Goal: Task Accomplishment & Management: Manage account settings

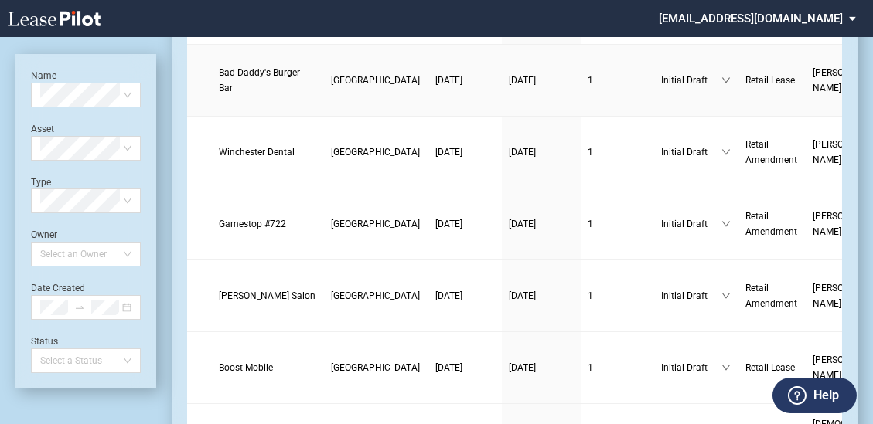
scroll to position [247, 0]
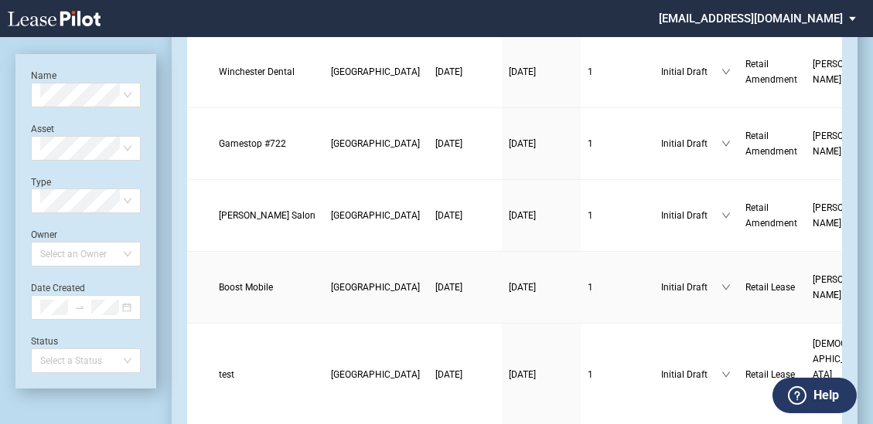
click at [231, 293] on span "Boost Mobile" at bounding box center [247, 287] width 54 height 11
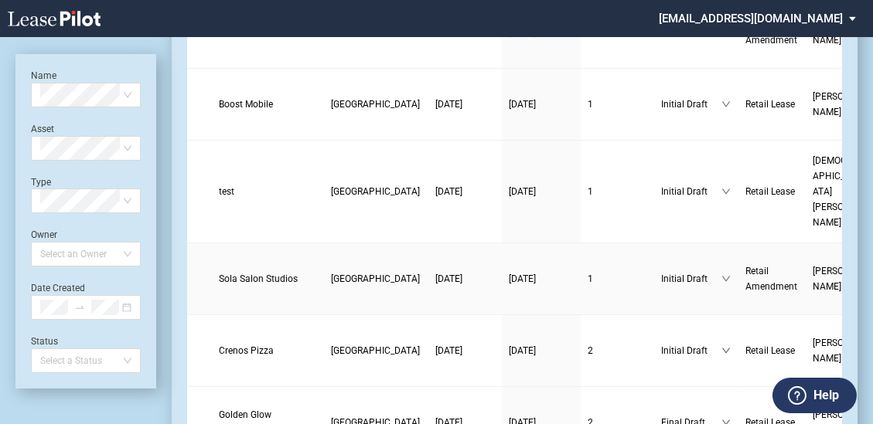
scroll to position [433, 0]
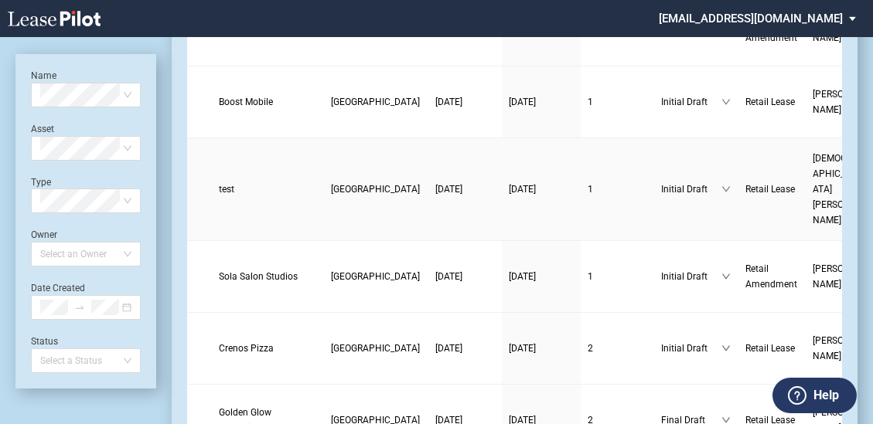
click at [222, 184] on span "test" at bounding box center [227, 189] width 15 height 11
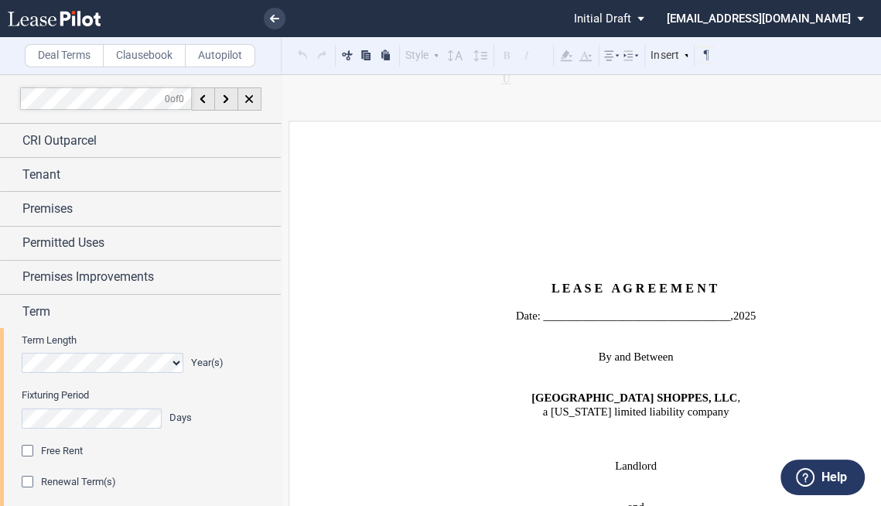
scroll to position [124, 0]
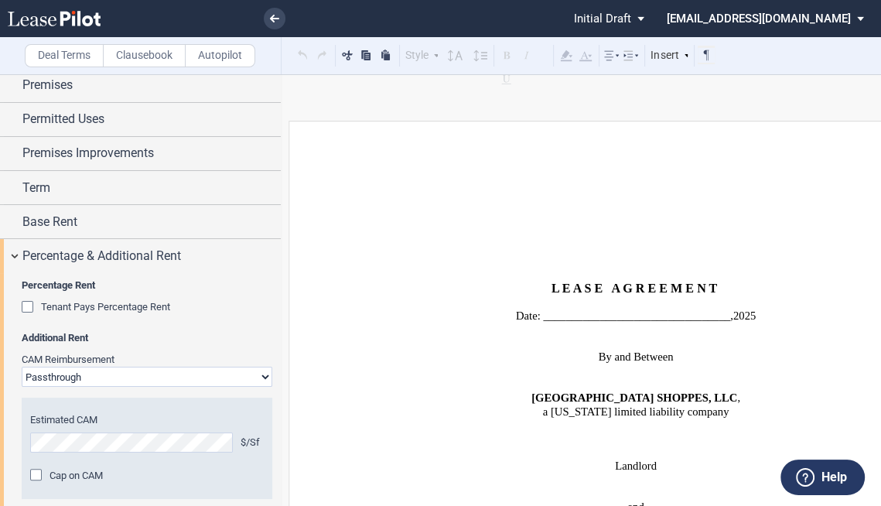
click at [219, 370] on select "Passthrough Fixed" at bounding box center [147, 376] width 250 height 20
click at [22, 366] on select "Passthrough Fixed" at bounding box center [147, 376] width 250 height 20
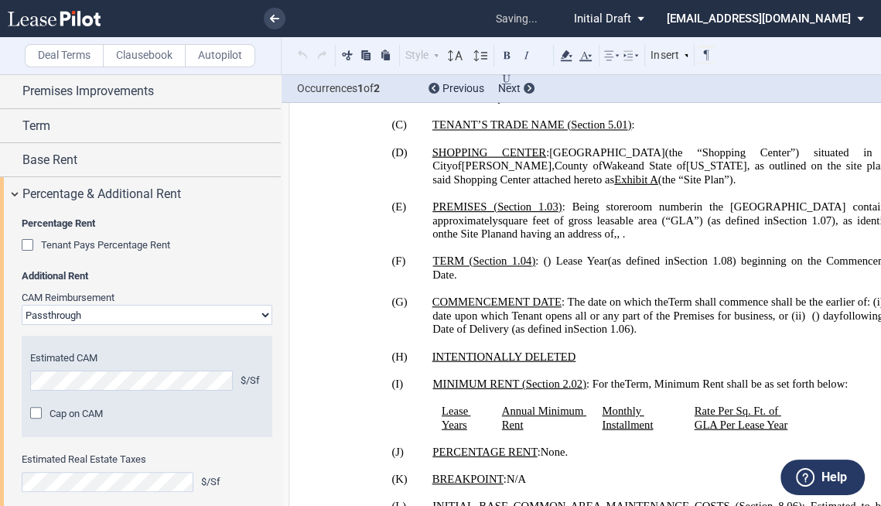
scroll to position [1426, 0]
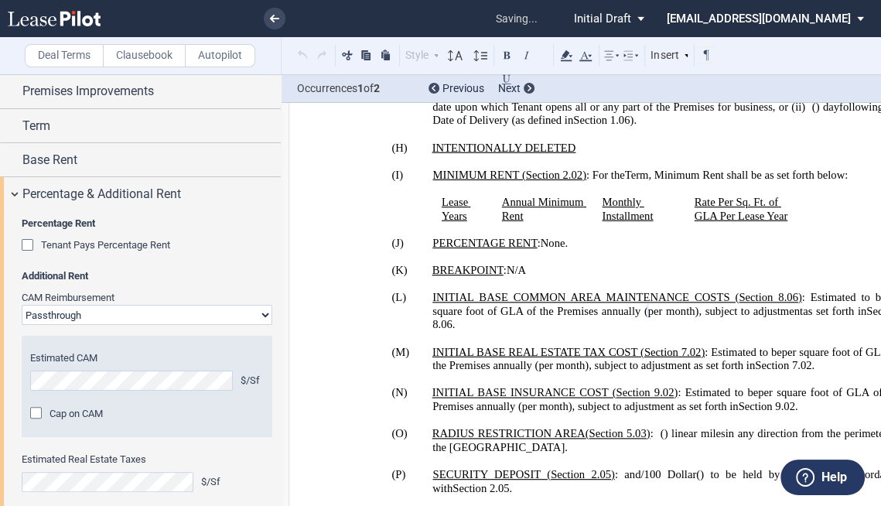
click at [101, 413] on span "Cap on CAM" at bounding box center [75, 413] width 53 height 12
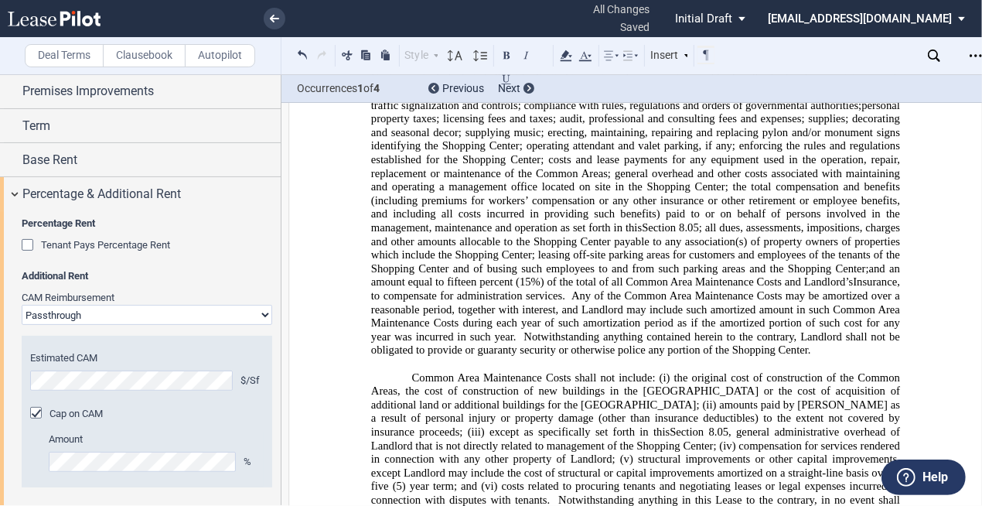
scroll to position [9899, 0]
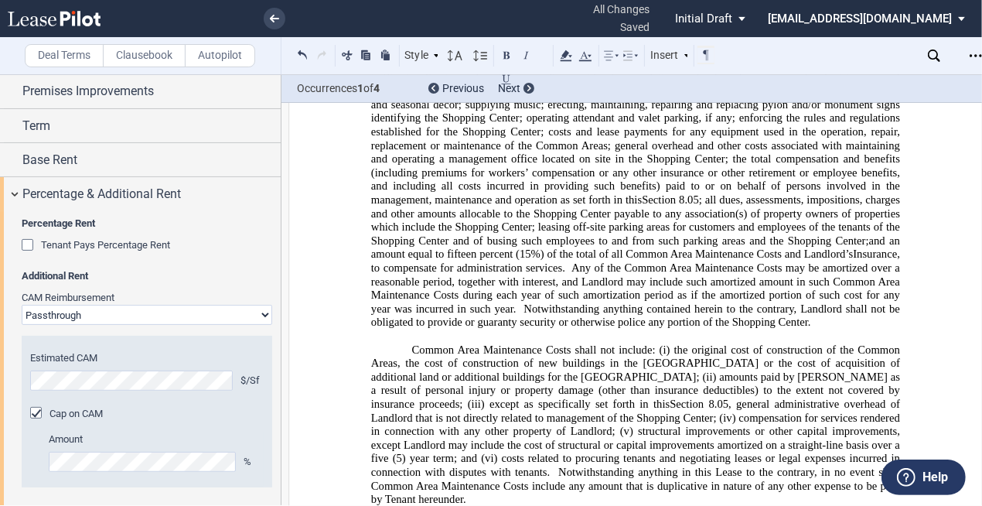
drag, startPoint x: 611, startPoint y: 412, endPoint x: 438, endPoint y: 304, distance: 204.2
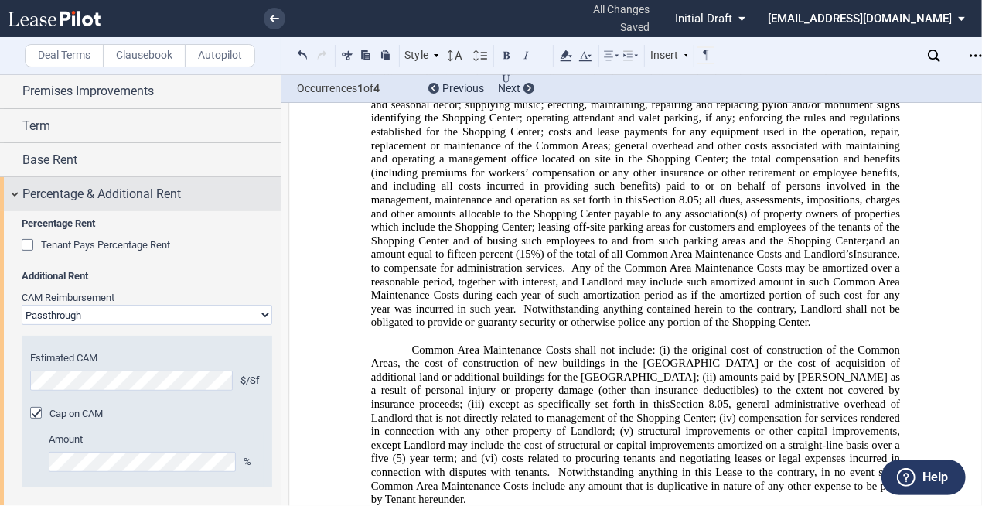
drag, startPoint x: 262, startPoint y: 210, endPoint x: 233, endPoint y: 188, distance: 36.5
click at [261, 211] on div "Percentage Rent Tenant Pays Percentage Rent Amount % Additional Rent CAM Reimbu…" at bounding box center [140, 416] width 281 height 411
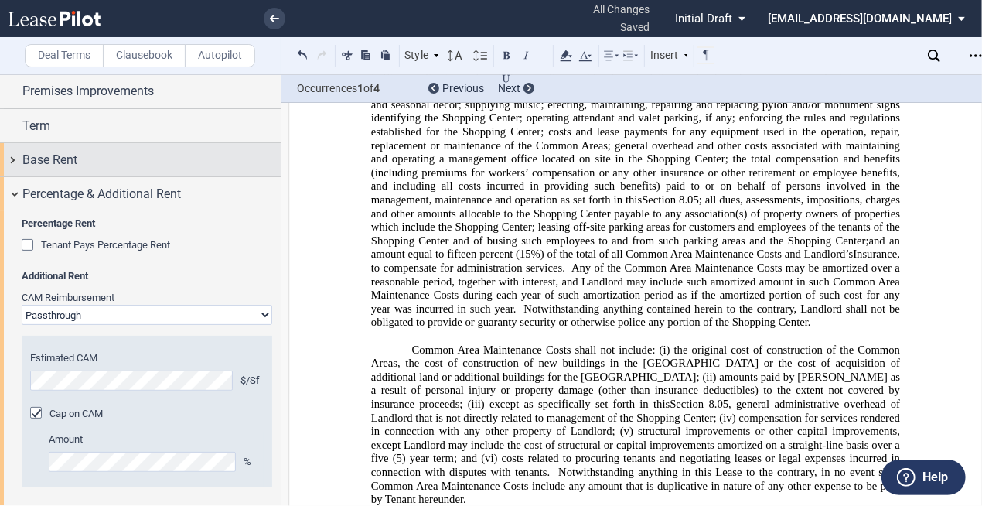
click at [180, 160] on div "Base Rent" at bounding box center [151, 160] width 258 height 19
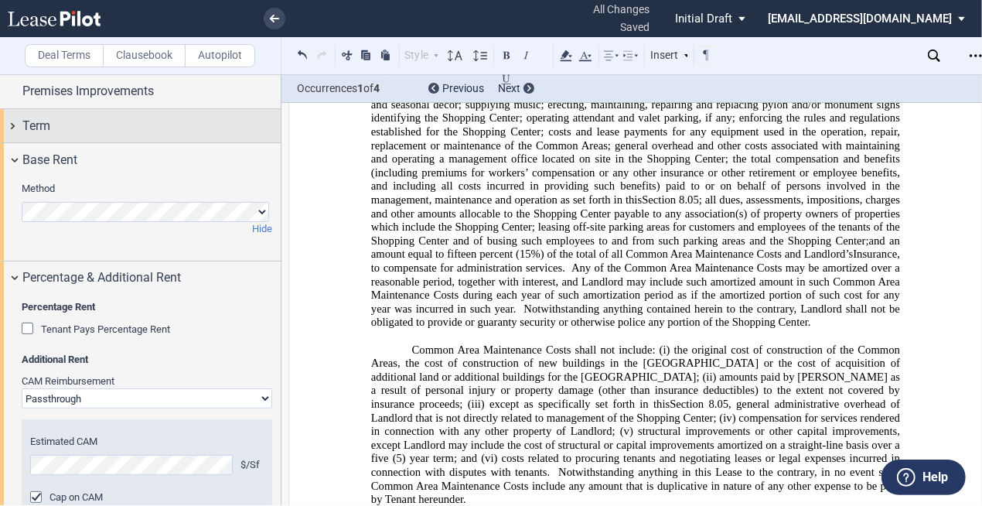
click at [139, 130] on div "Term" at bounding box center [151, 126] width 258 height 19
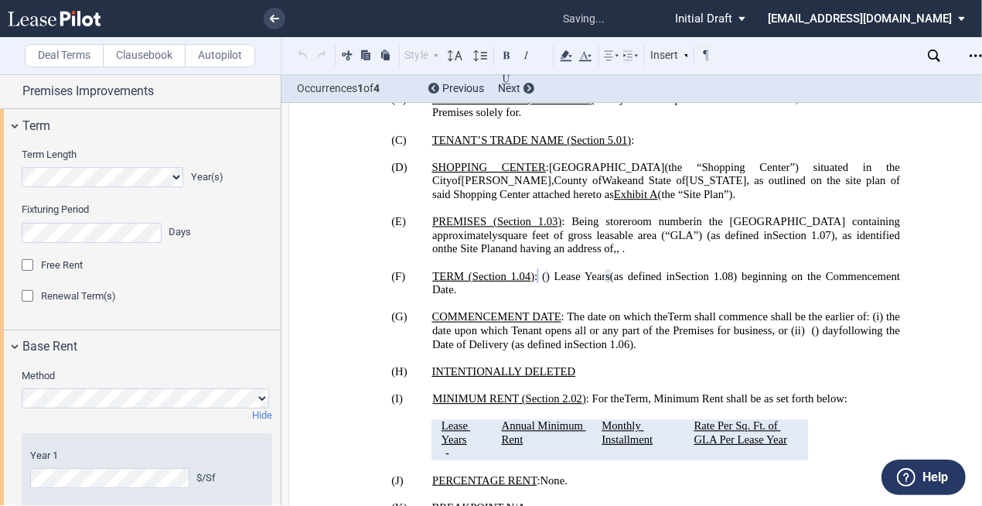
scroll to position [1188, 0]
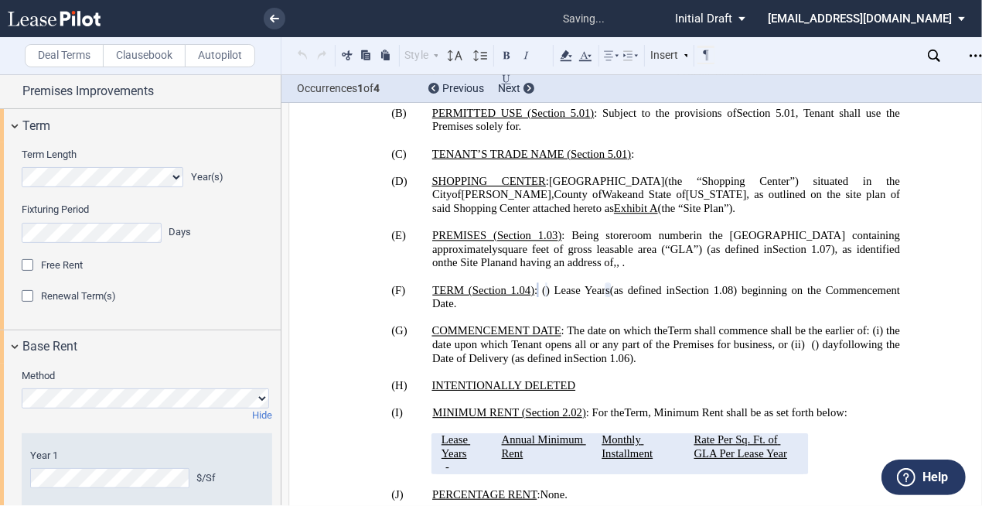
drag, startPoint x: 81, startPoint y: 295, endPoint x: 81, endPoint y: 315, distance: 20.1
click at [81, 294] on span "Renewal Term(s)" at bounding box center [78, 296] width 75 height 12
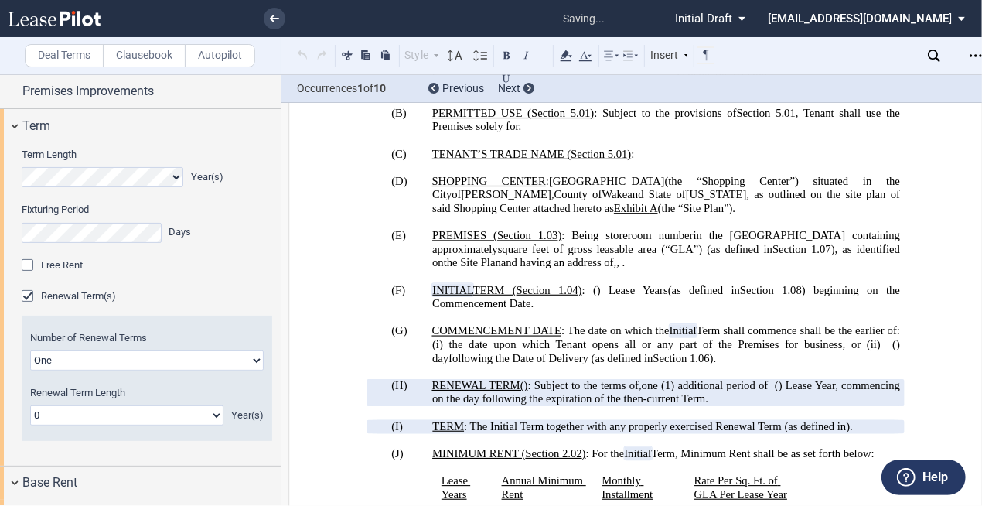
click at [98, 357] on select "One Two Three Four" at bounding box center [146, 360] width 233 height 20
select select "2"
click at [30, 350] on select "One Two Three Four" at bounding box center [146, 360] width 233 height 20
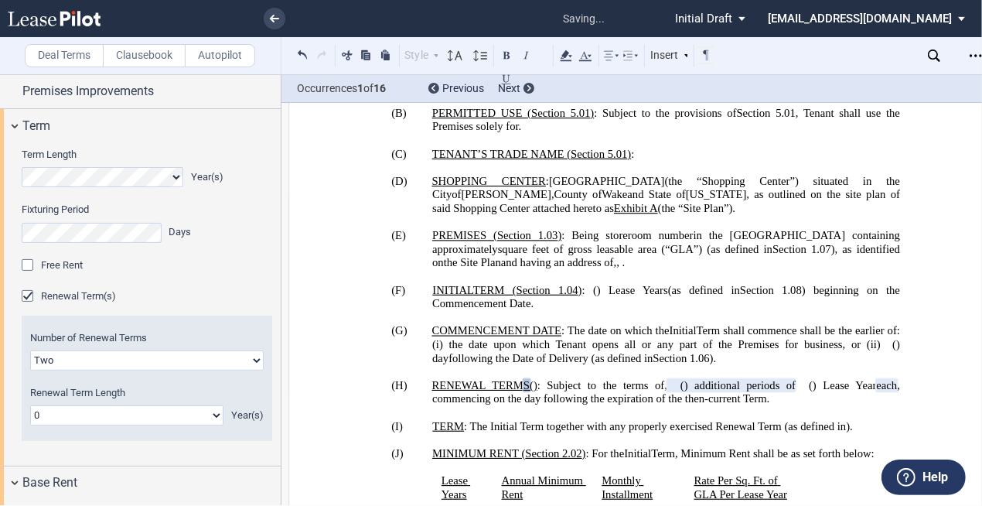
click at [58, 413] on select "0 1 2 3 4 5 6 7 8 9 10 11 12 13 14 15 16 17 18 19 20" at bounding box center [126, 415] width 193 height 20
select select "number:5"
click at [30, 405] on select "0 1 2 3 4 5 6 7 8 9 10 11 12 13 14 15 16 17 18 19 20" at bounding box center [126, 415] width 193 height 20
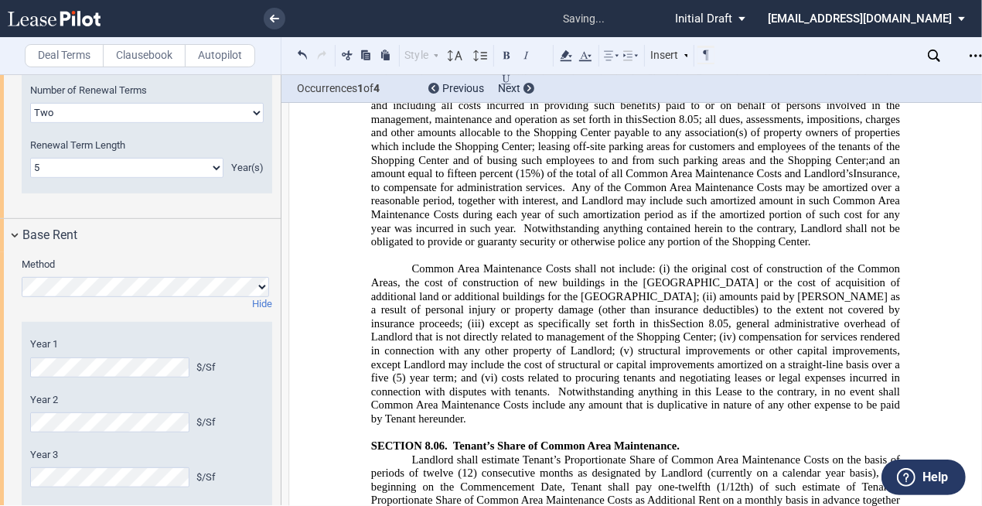
scroll to position [10280, 0]
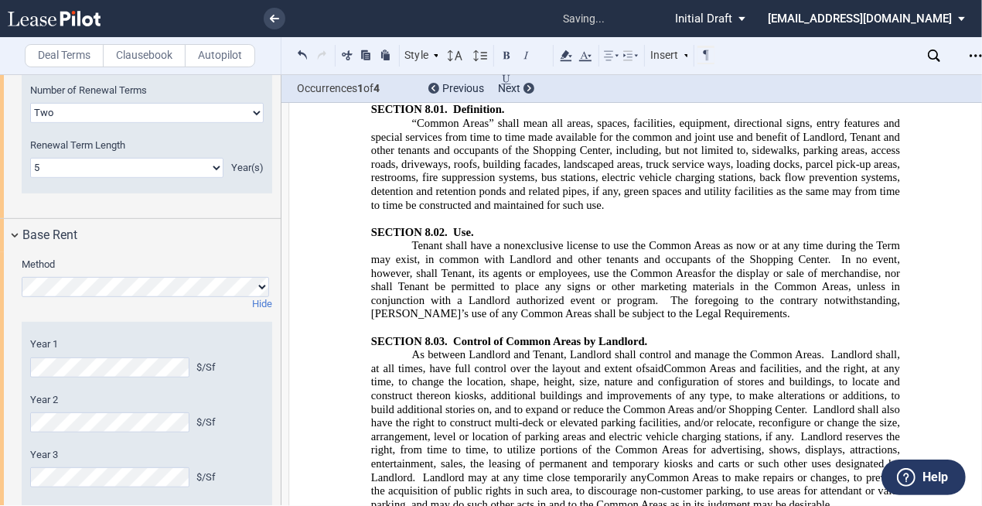
scroll to position [9291, 0]
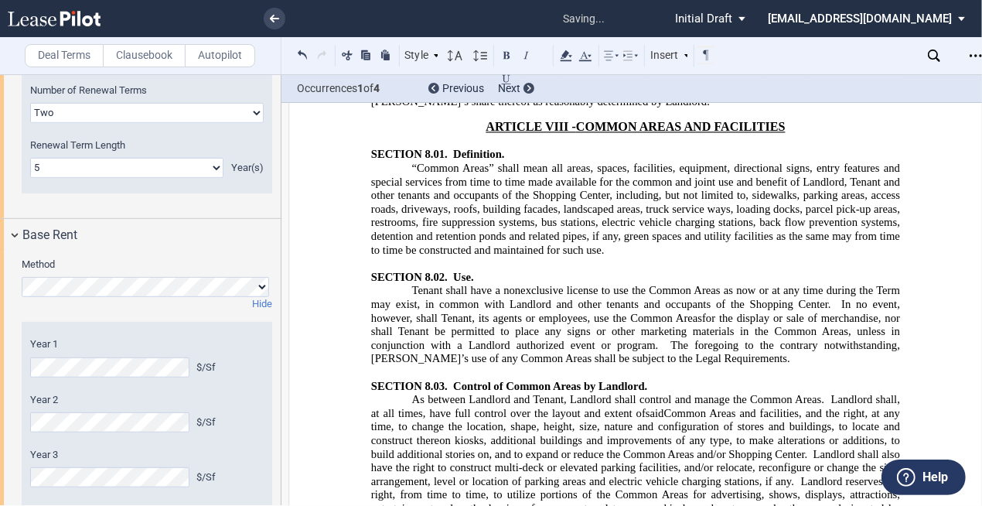
drag, startPoint x: 537, startPoint y: 363, endPoint x: 362, endPoint y: 292, distance: 189.1
drag, startPoint x: 469, startPoint y: 360, endPoint x: 405, endPoint y: 333, distance: 69.3
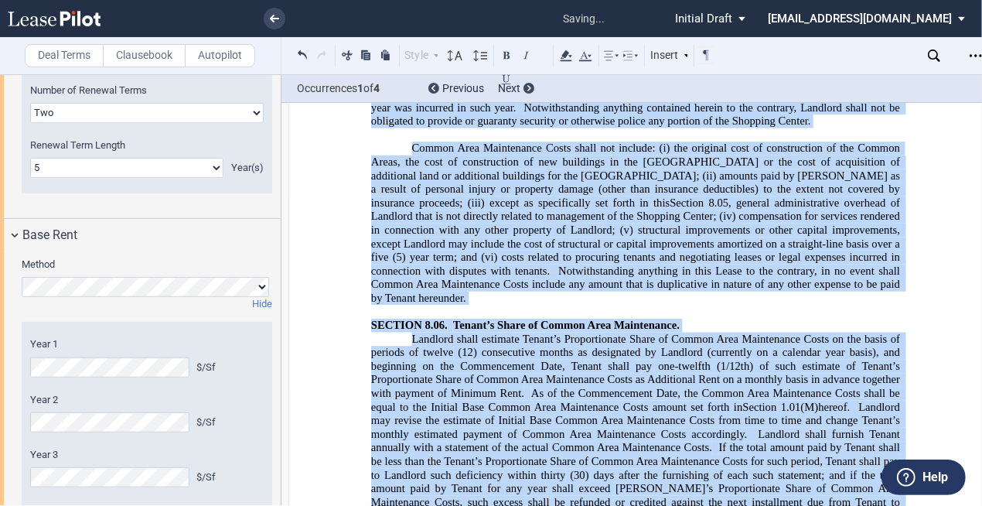
scroll to position [10379, 0]
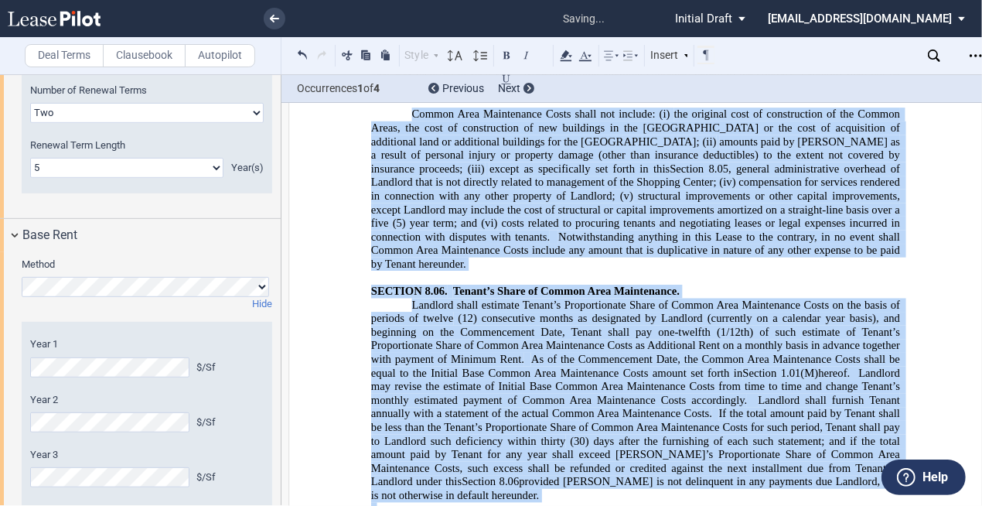
drag, startPoint x: 405, startPoint y: 316, endPoint x: 856, endPoint y: 325, distance: 450.8
click at [856, 325] on div "!!SET_LEVEL_1!! !!ARTICLE_LEVEL_2!! SECTION 8.05. Common Area Maintenance Costs…" at bounding box center [635, 502] width 529 height 1715
click at [366, 53] on button at bounding box center [366, 55] width 18 height 19
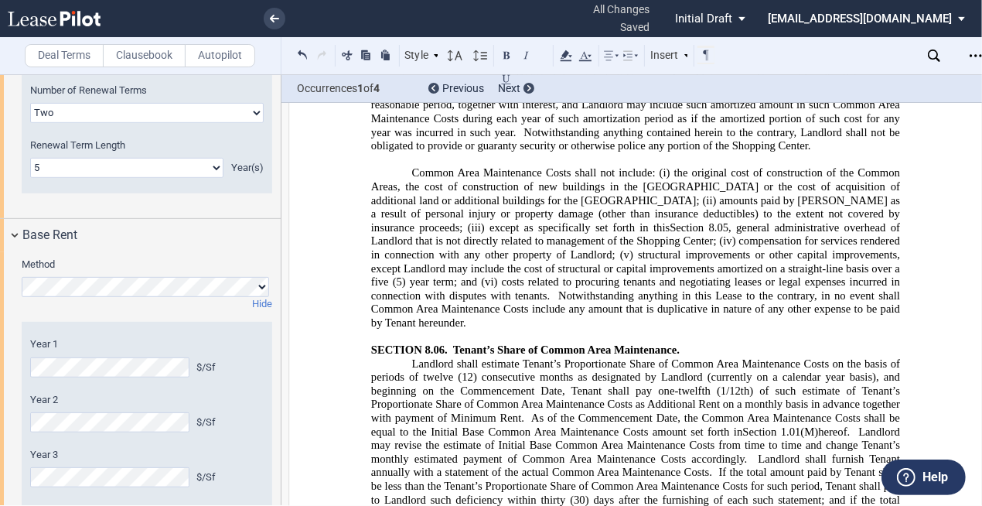
scroll to position [10318, 0]
